Goal: Task Accomplishment & Management: Manage account settings

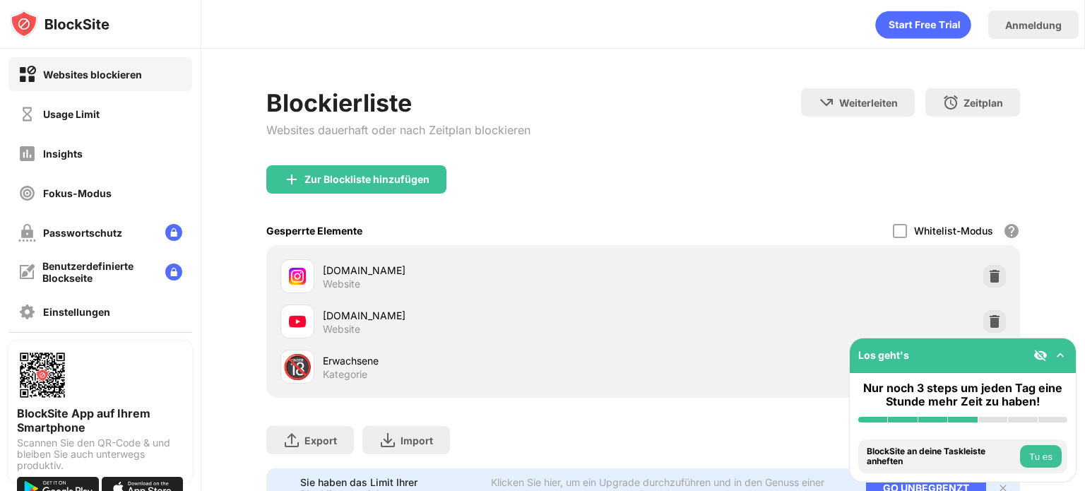
click at [987, 269] on img at bounding box center [994, 276] width 14 height 14
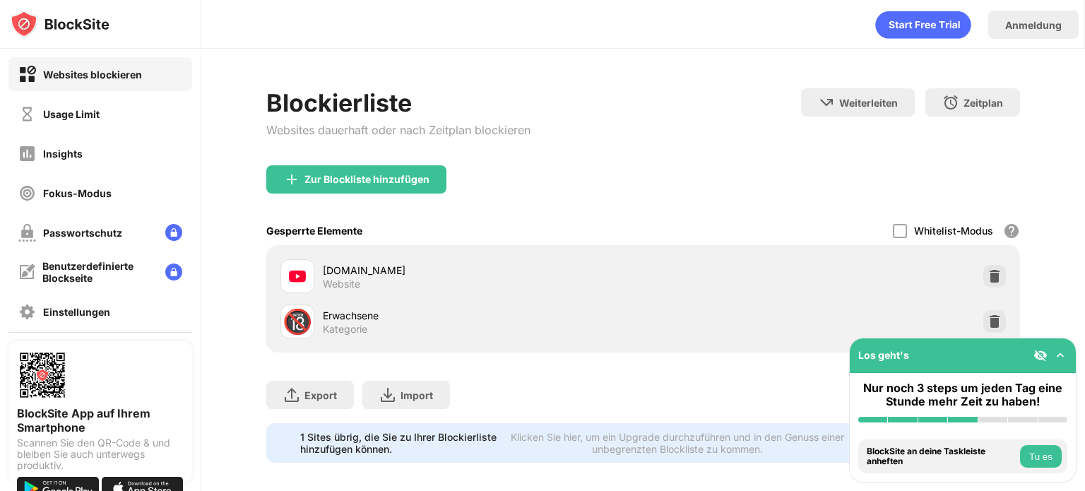
click at [987, 320] on img at bounding box center [994, 321] width 14 height 14
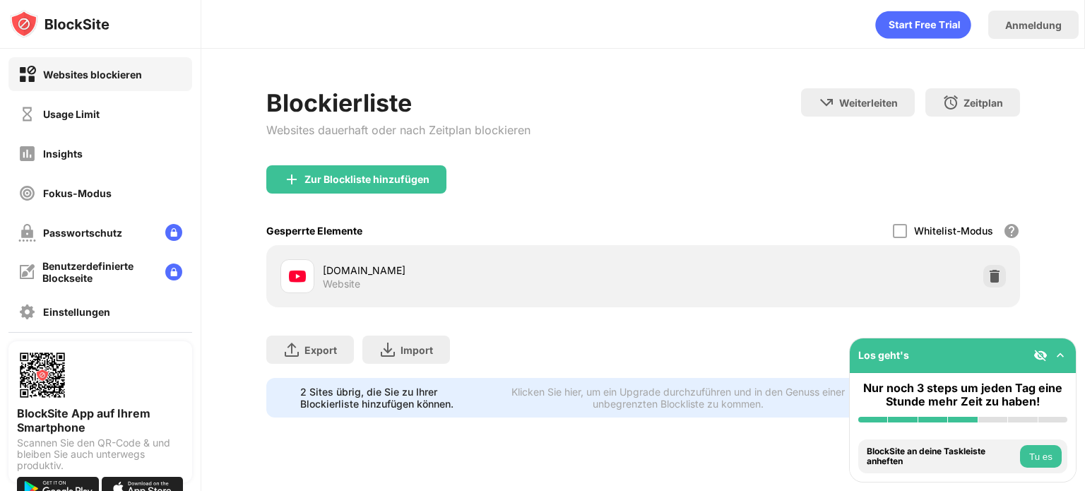
click at [987, 274] on img at bounding box center [994, 276] width 14 height 14
